Goal: Information Seeking & Learning: Learn about a topic

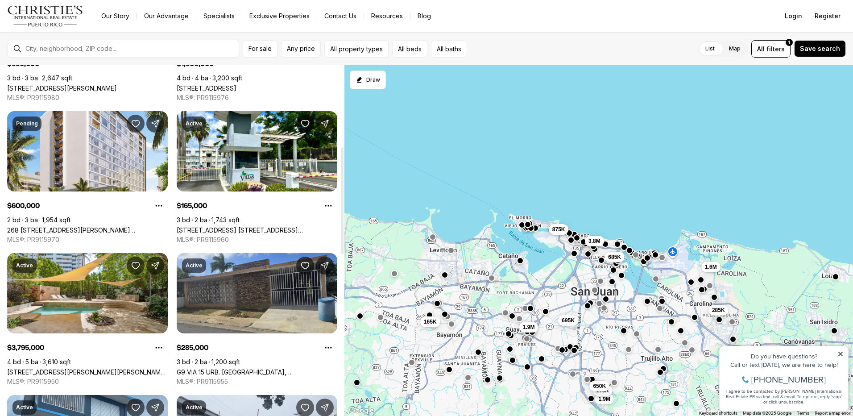
scroll to position [268, 0]
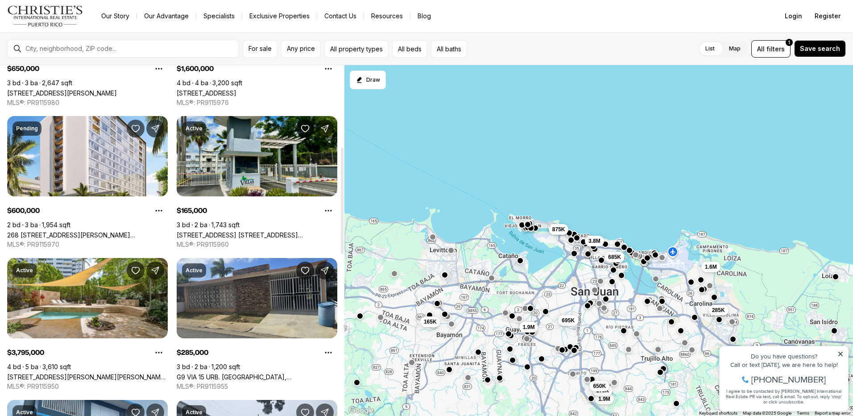
click at [250, 231] on link "862 St CON. VILLAS DE HATO TEJA #PH 22 Unit: PH 22, BAYAMON PR, 00959" at bounding box center [257, 235] width 161 height 8
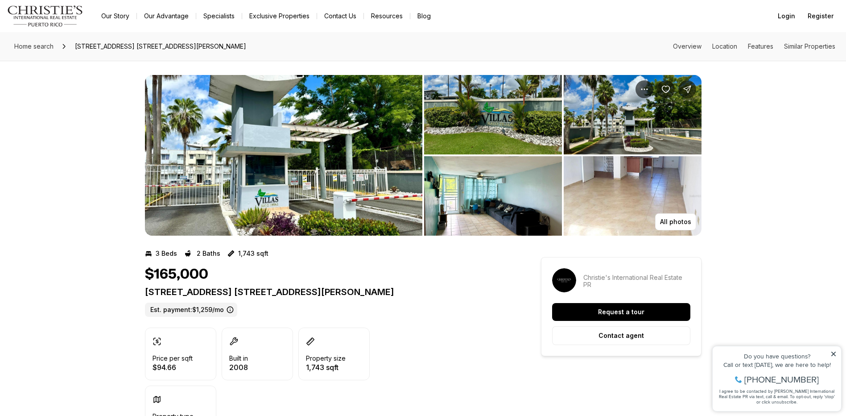
click at [261, 169] on img "View image gallery" at bounding box center [283, 155] width 277 height 161
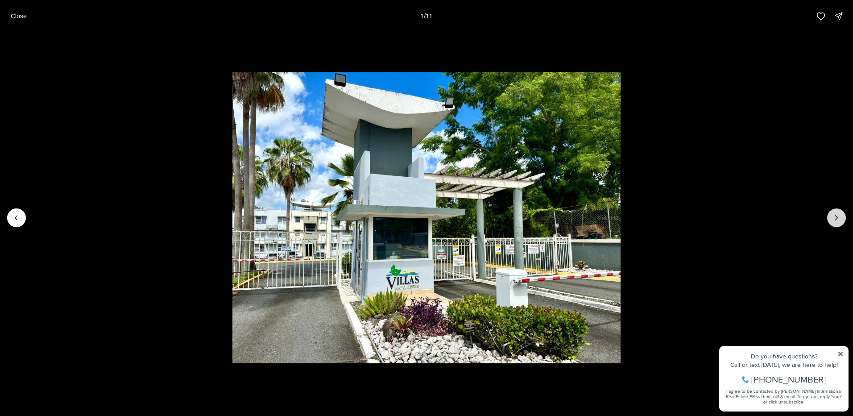
click at [836, 218] on icon "Next slide" at bounding box center [836, 217] width 9 height 9
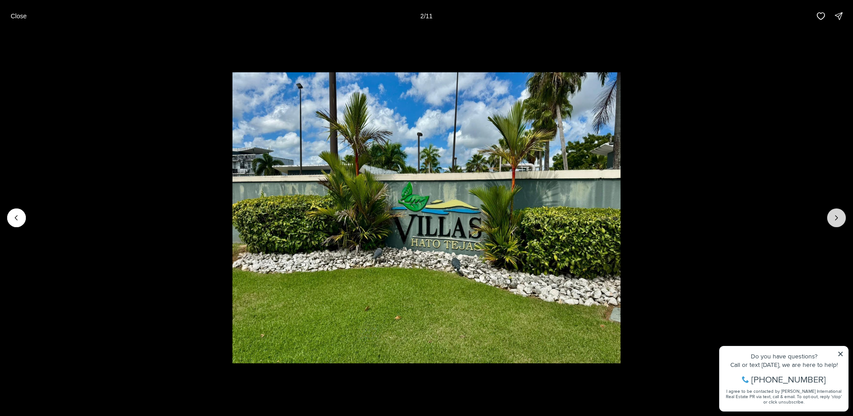
click at [836, 218] on icon "Next slide" at bounding box center [836, 217] width 9 height 9
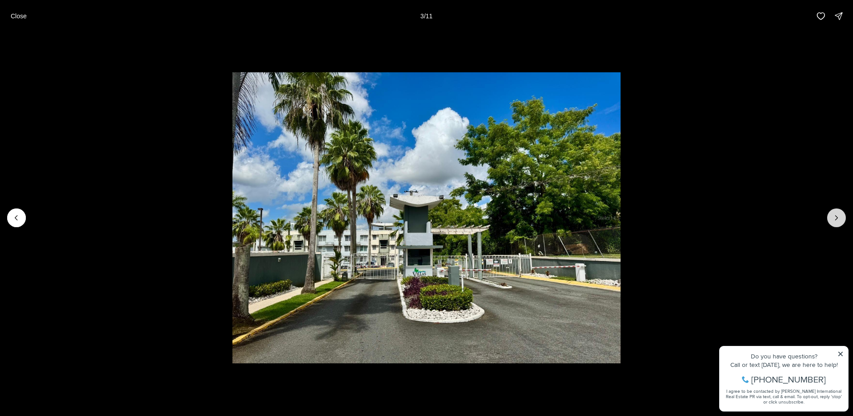
click at [836, 218] on icon "Next slide" at bounding box center [836, 217] width 9 height 9
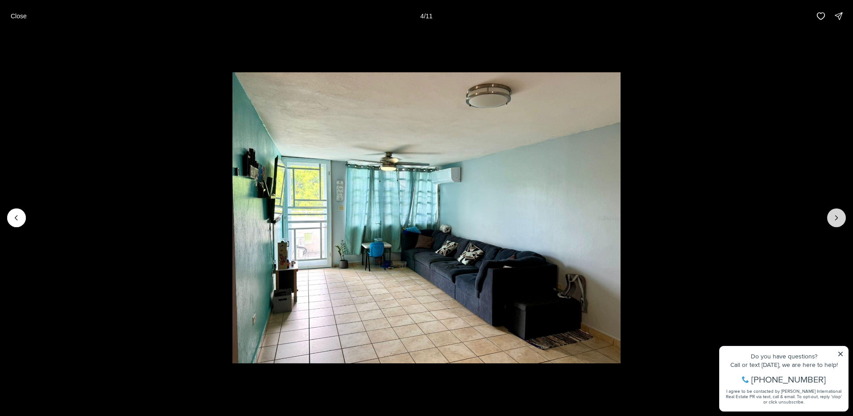
click at [836, 218] on icon "Next slide" at bounding box center [836, 217] width 9 height 9
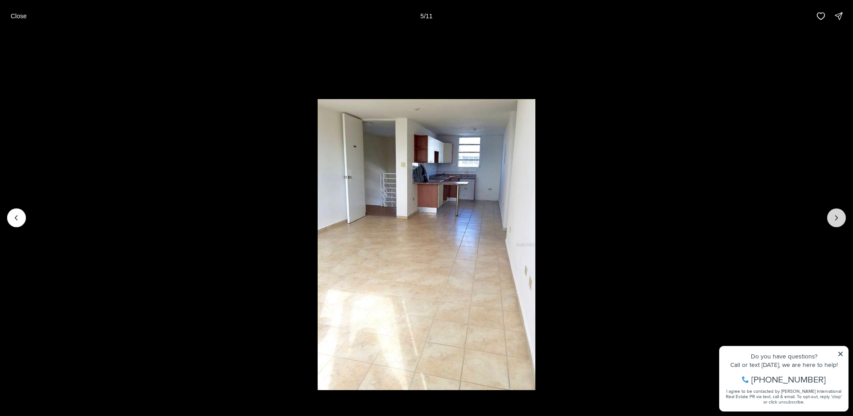
click at [836, 218] on icon "Next slide" at bounding box center [836, 217] width 9 height 9
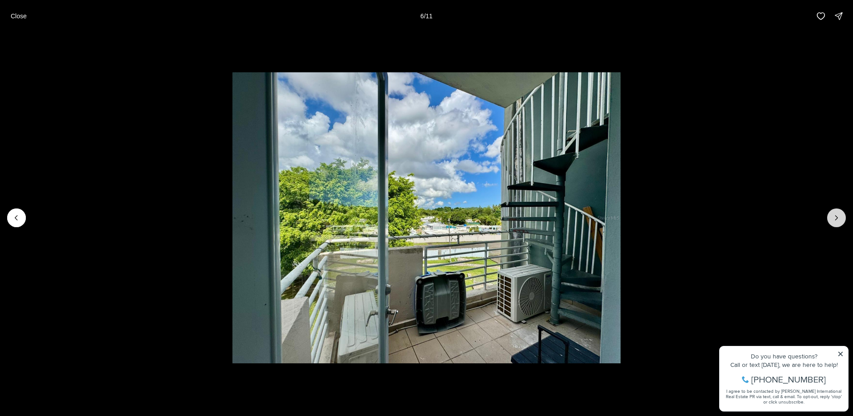
click at [836, 218] on icon "Next slide" at bounding box center [836, 217] width 9 height 9
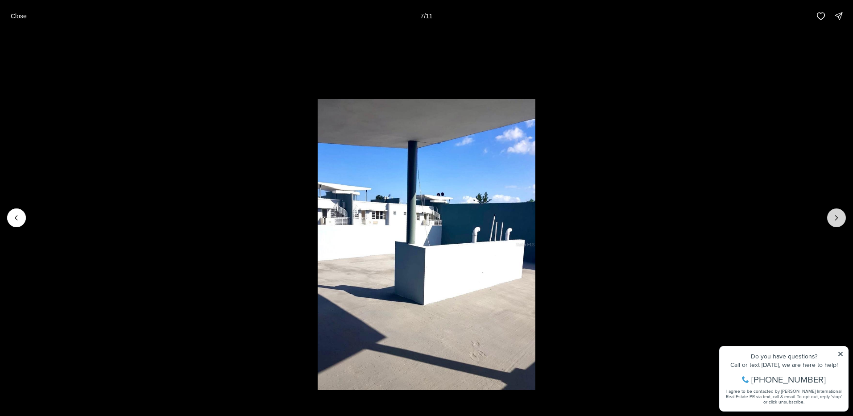
click at [836, 218] on icon "Next slide" at bounding box center [836, 217] width 9 height 9
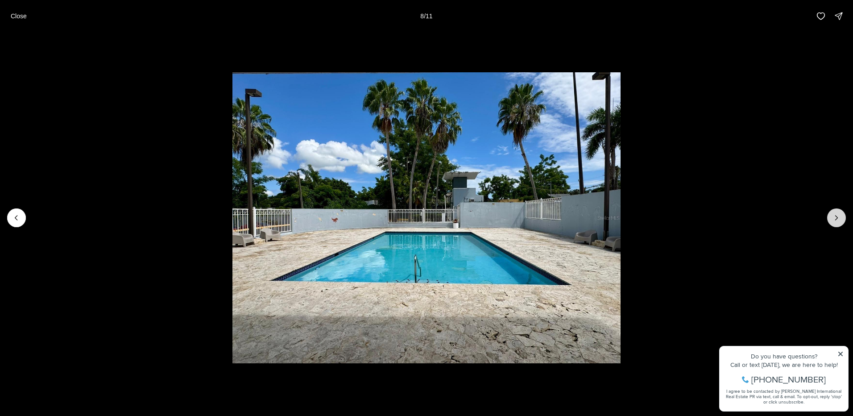
click at [836, 214] on icon "Next slide" at bounding box center [836, 217] width 9 height 9
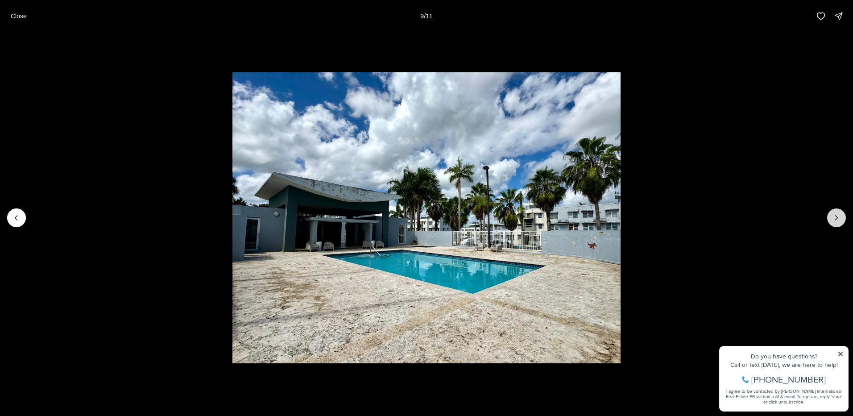
click at [836, 214] on icon "Next slide" at bounding box center [836, 217] width 9 height 9
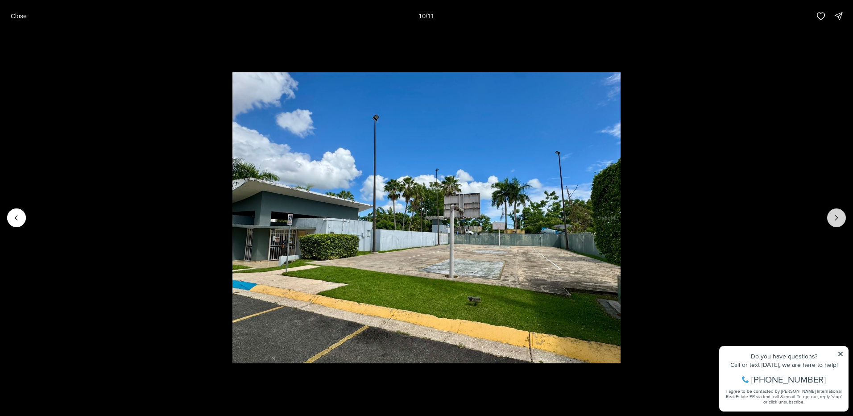
click at [836, 214] on icon "Next slide" at bounding box center [836, 217] width 9 height 9
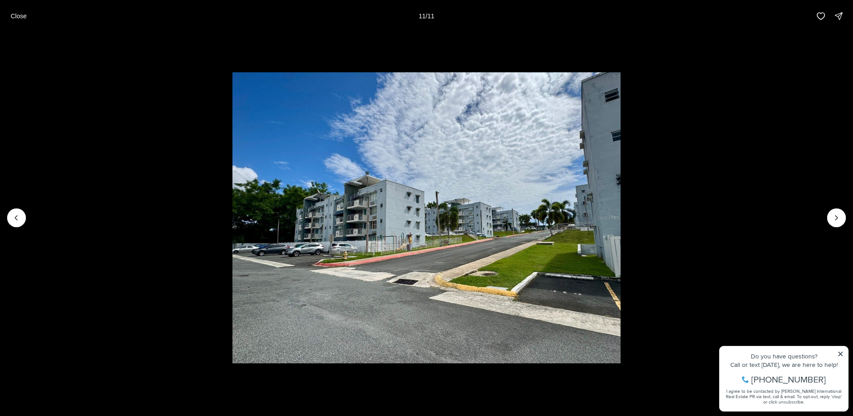
click at [835, 215] on div at bounding box center [836, 217] width 19 height 19
click at [835, 218] on div at bounding box center [836, 217] width 19 height 19
click at [14, 16] on p "Close" at bounding box center [19, 15] width 16 height 7
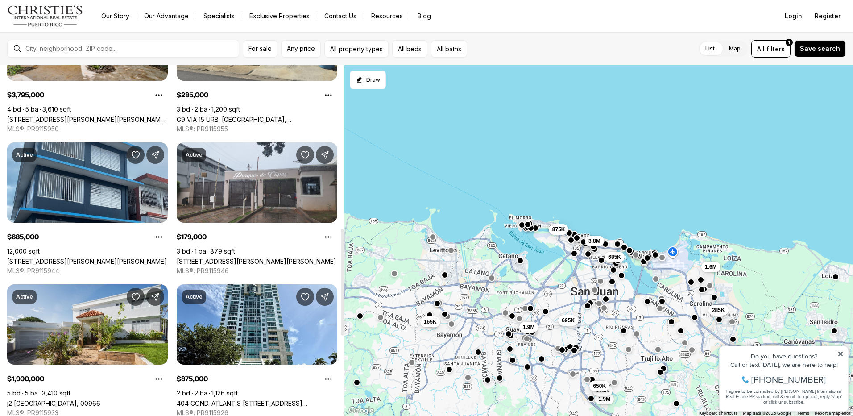
scroll to position [535, 0]
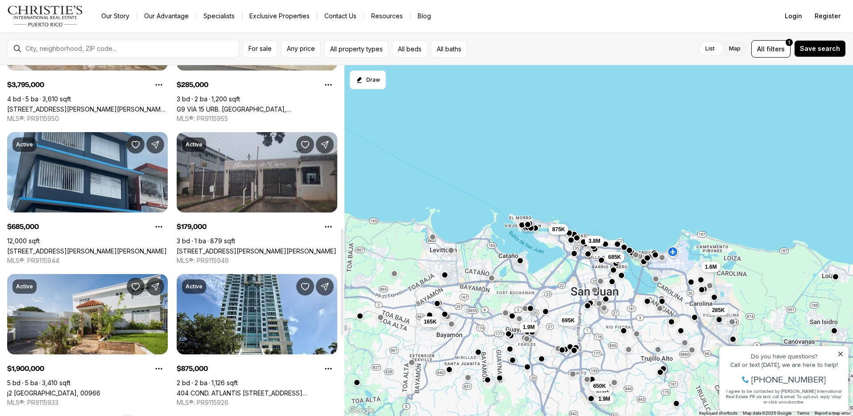
click at [243, 247] on link "[STREET_ADDRESS][PERSON_NAME][PERSON_NAME]" at bounding box center [257, 251] width 160 height 8
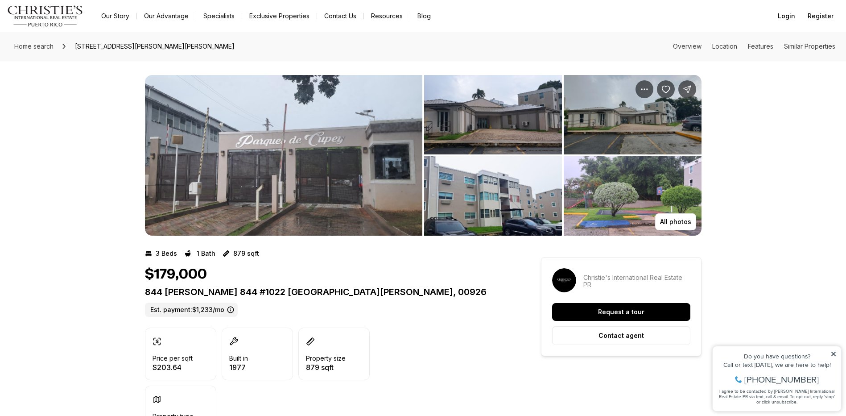
click at [499, 188] on img "View image gallery" at bounding box center [493, 195] width 138 height 79
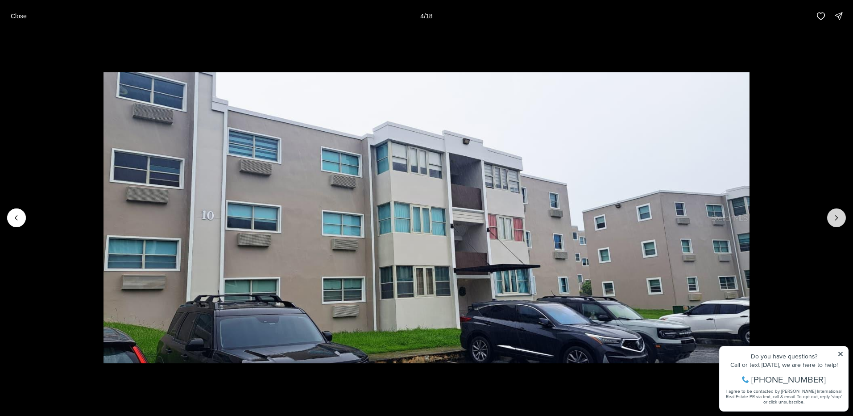
click at [834, 217] on icon "Next slide" at bounding box center [836, 217] width 9 height 9
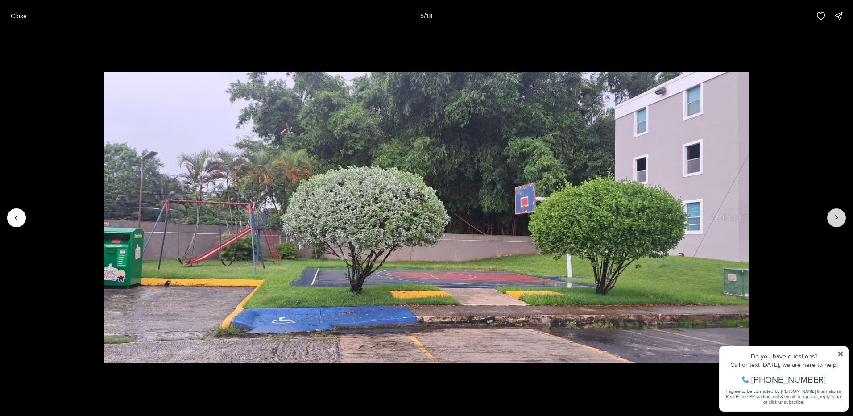
click at [834, 217] on icon "Next slide" at bounding box center [836, 217] width 9 height 9
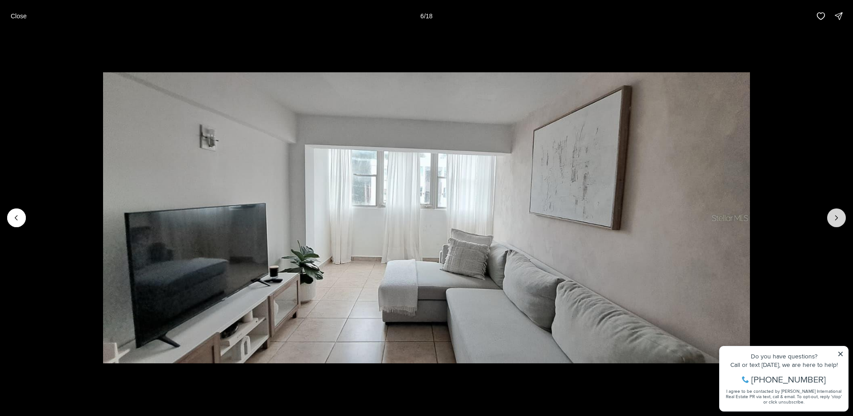
click at [834, 217] on icon "Next slide" at bounding box center [836, 217] width 9 height 9
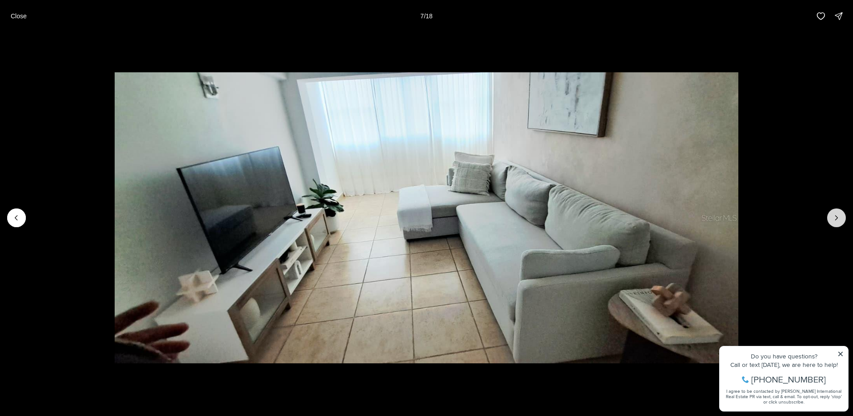
click at [834, 217] on icon "Next slide" at bounding box center [836, 217] width 9 height 9
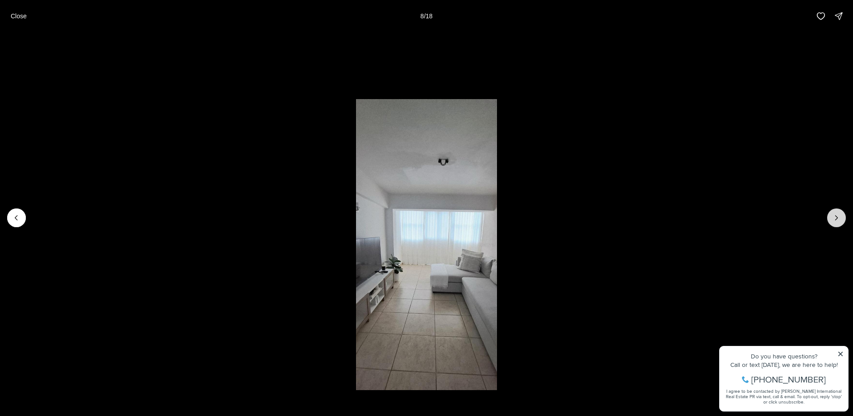
click at [834, 217] on icon "Next slide" at bounding box center [836, 217] width 9 height 9
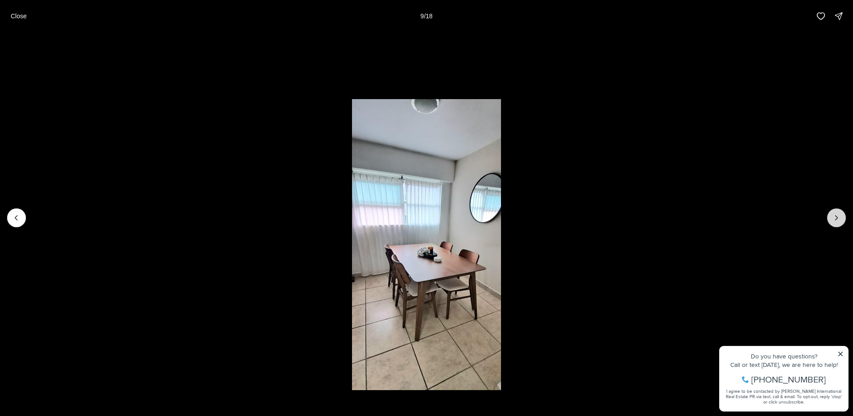
click at [834, 217] on icon "Next slide" at bounding box center [836, 217] width 9 height 9
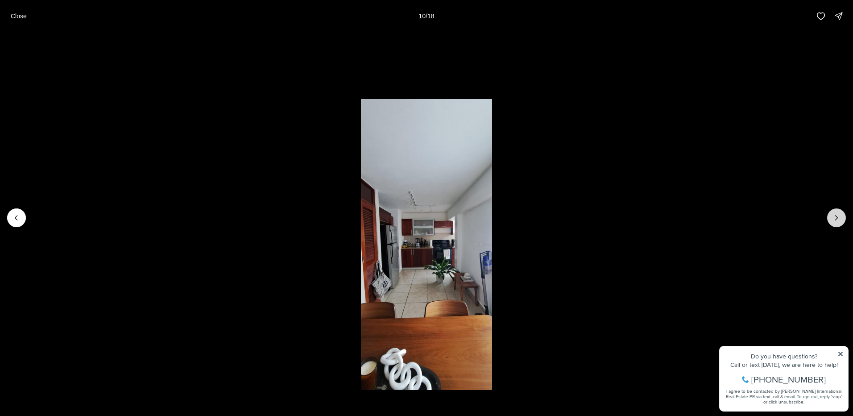
click at [834, 217] on icon "Next slide" at bounding box center [836, 217] width 9 height 9
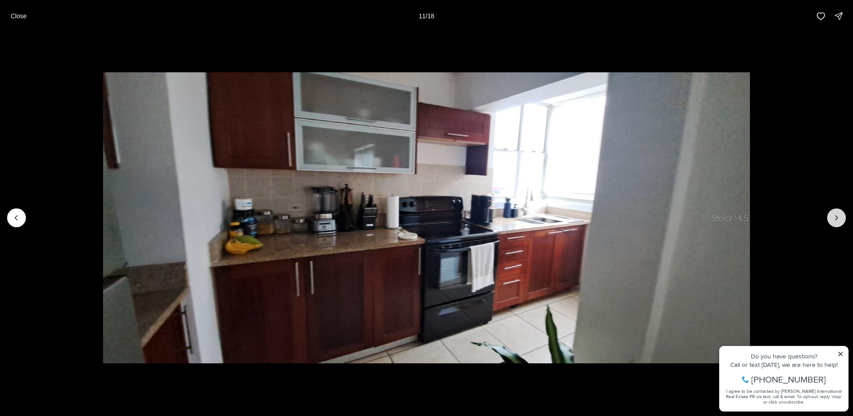
click at [834, 217] on icon "Next slide" at bounding box center [836, 217] width 9 height 9
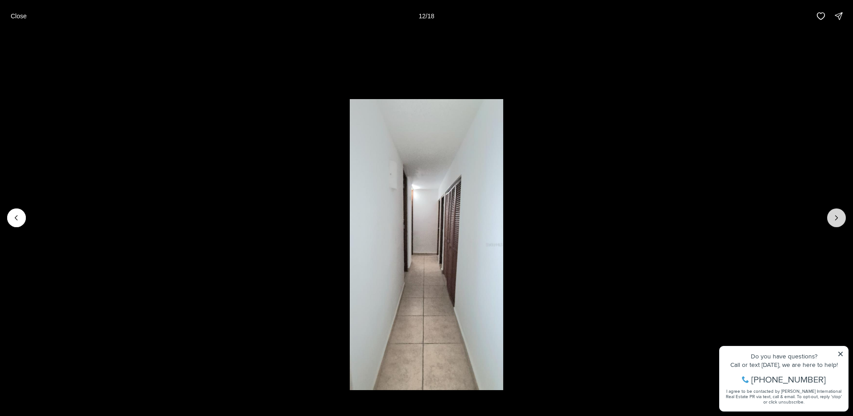
click at [834, 217] on icon "Next slide" at bounding box center [836, 217] width 9 height 9
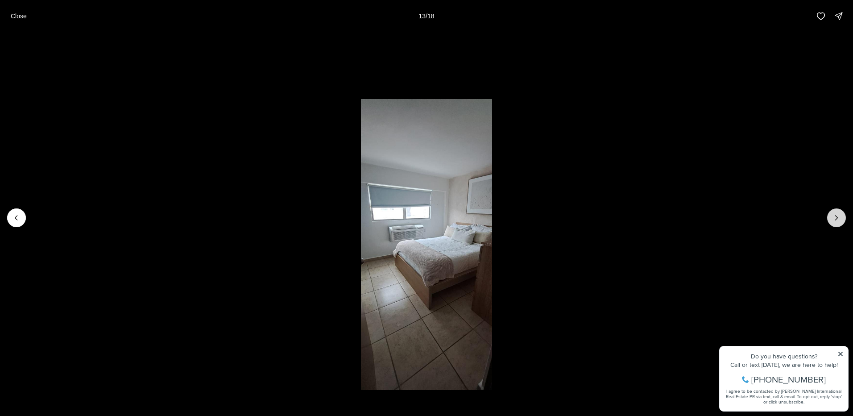
click at [834, 217] on icon "Next slide" at bounding box center [836, 217] width 9 height 9
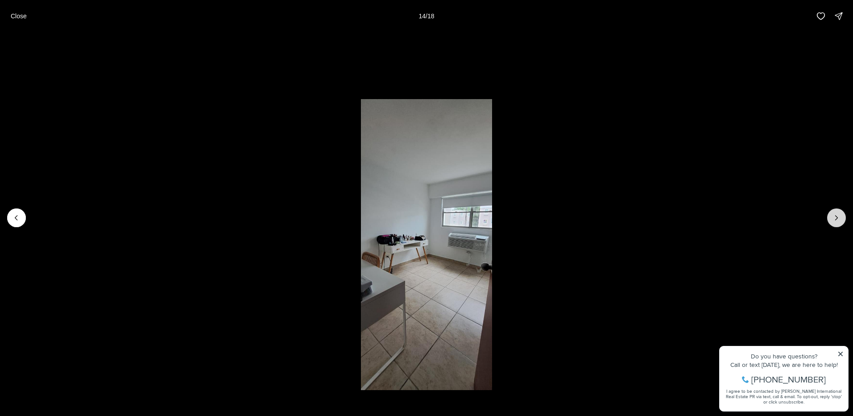
click at [834, 217] on icon "Next slide" at bounding box center [836, 217] width 9 height 9
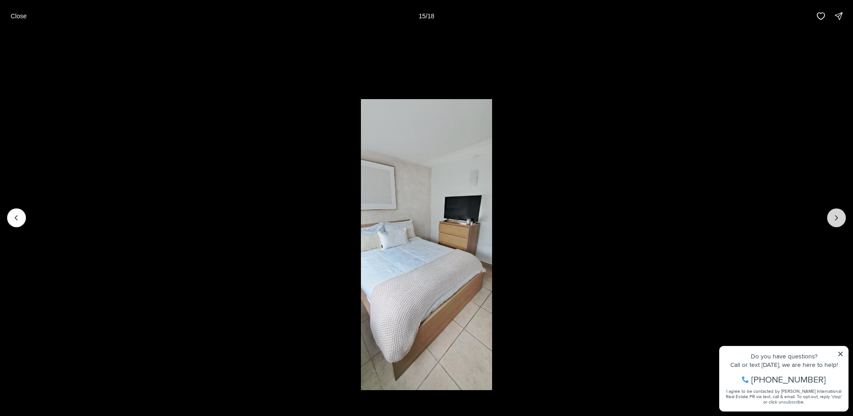
click at [834, 217] on icon "Next slide" at bounding box center [836, 217] width 9 height 9
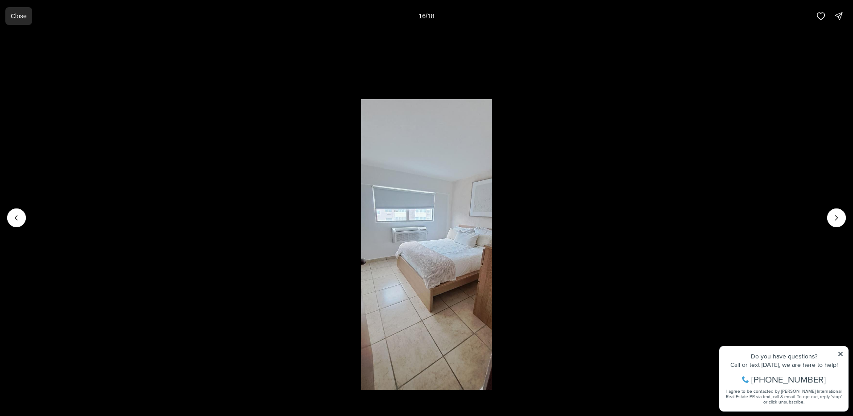
click at [25, 15] on p "Close" at bounding box center [19, 15] width 16 height 7
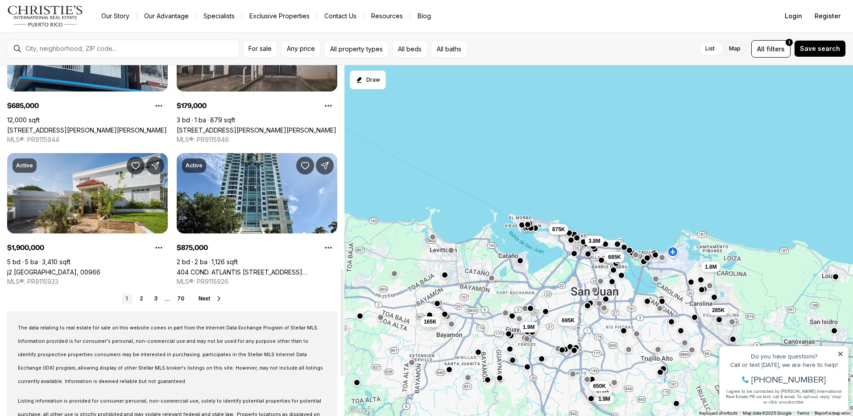
scroll to position [669, 0]
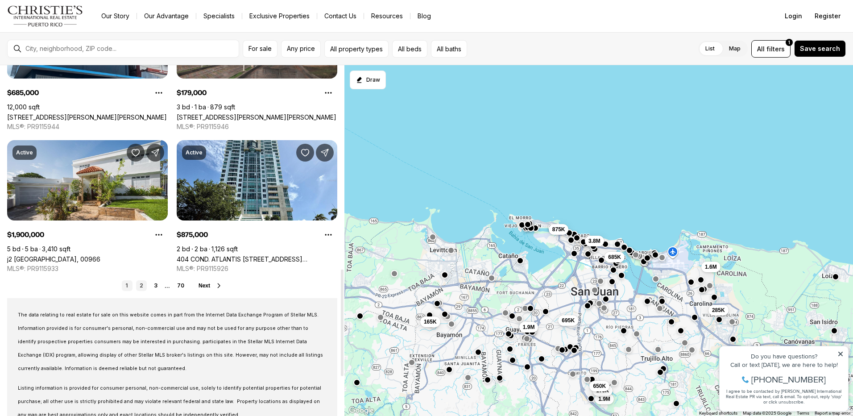
click at [142, 284] on link "2" at bounding box center [141, 285] width 11 height 11
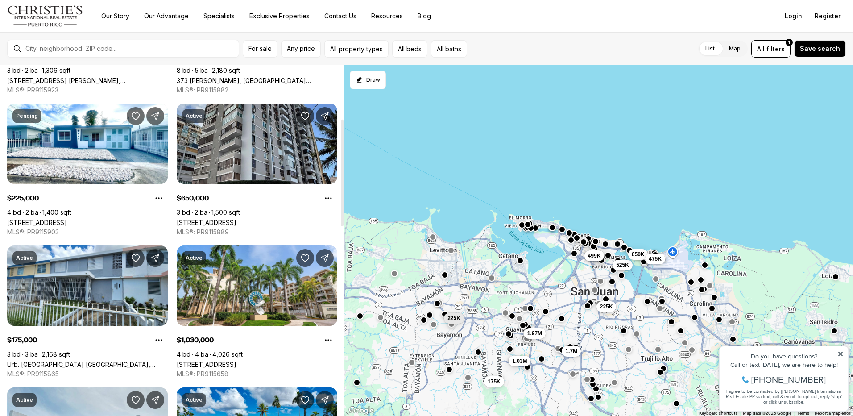
scroll to position [178, 0]
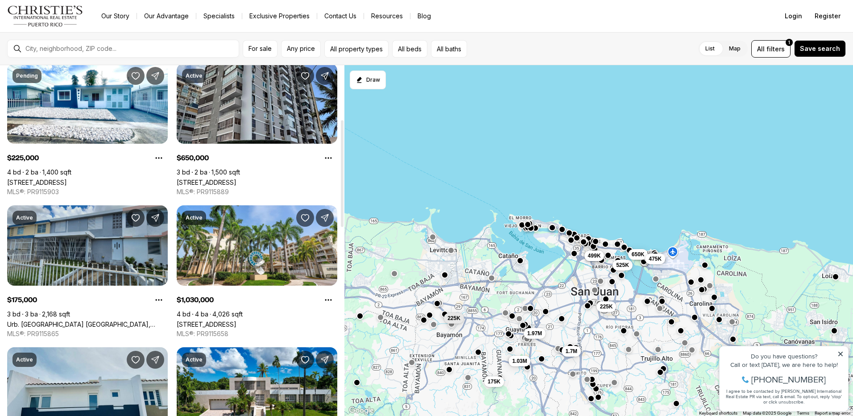
click at [109, 320] on link "Urb. [GEOGRAPHIC_DATA] [GEOGRAPHIC_DATA], [GEOGRAPHIC_DATA], 00956" at bounding box center [87, 324] width 161 height 8
